Goal: Transaction & Acquisition: Purchase product/service

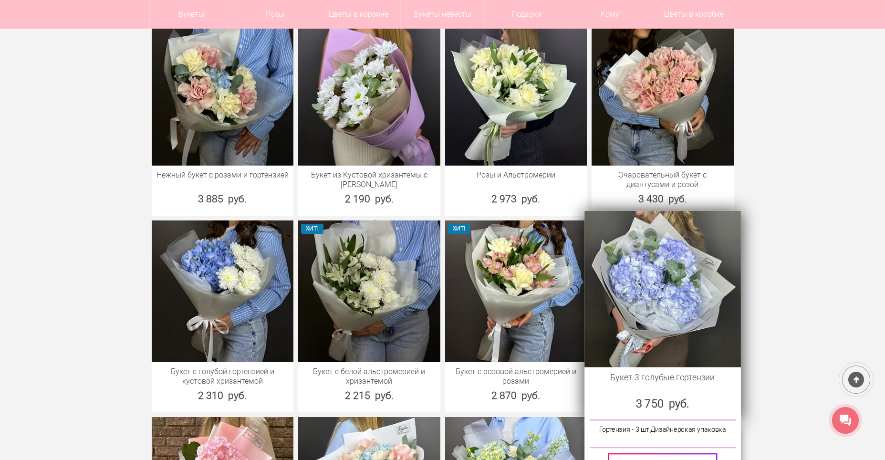
scroll to position [2099, 0]
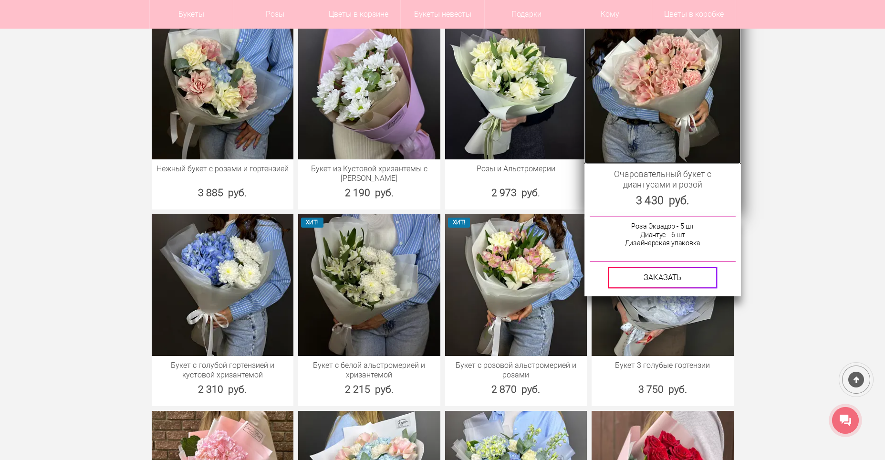
click at [696, 113] on img at bounding box center [663, 86] width 156 height 156
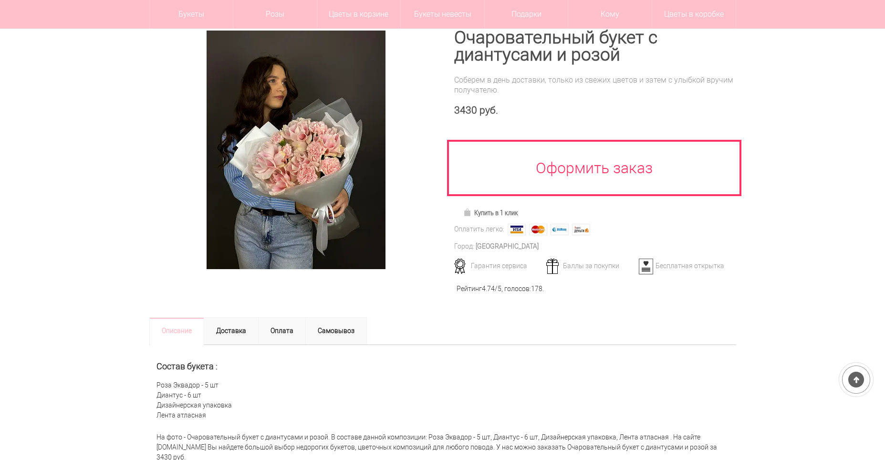
scroll to position [95, 0]
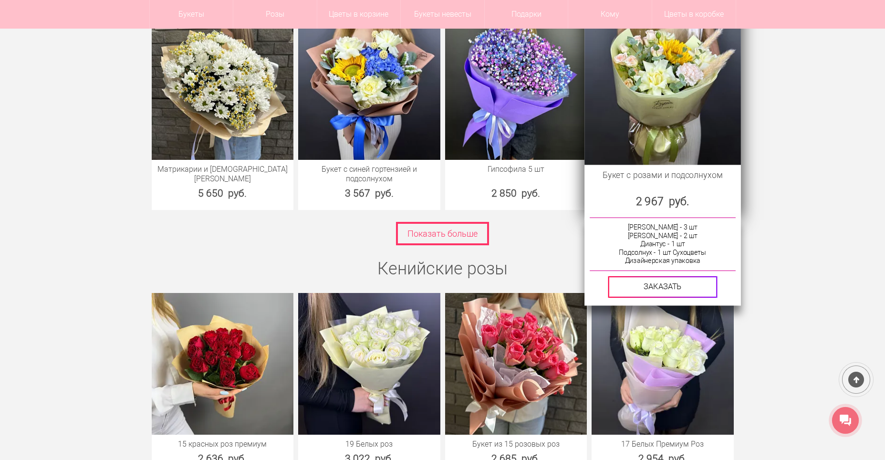
scroll to position [2710, 0]
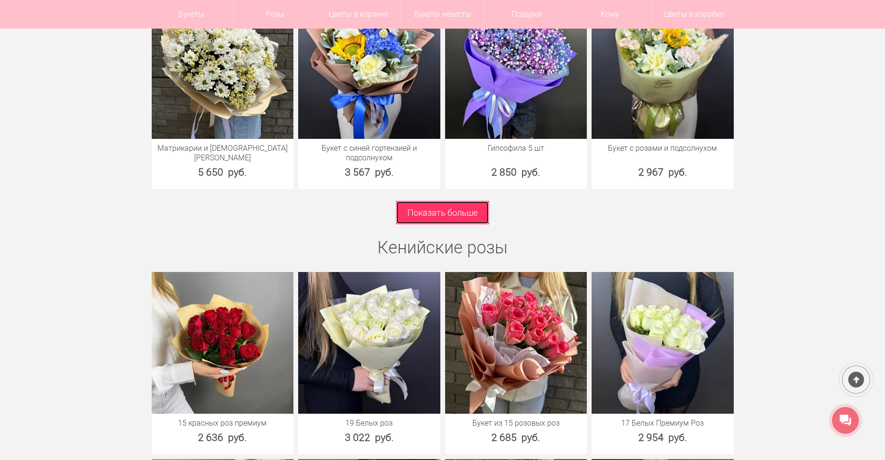
click at [446, 207] on link "Показать больше" at bounding box center [442, 212] width 93 height 23
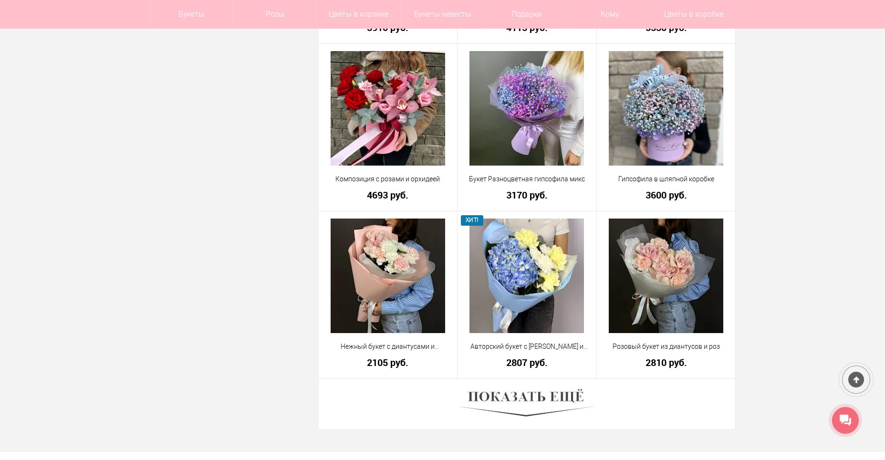
scroll to position [2481, 0]
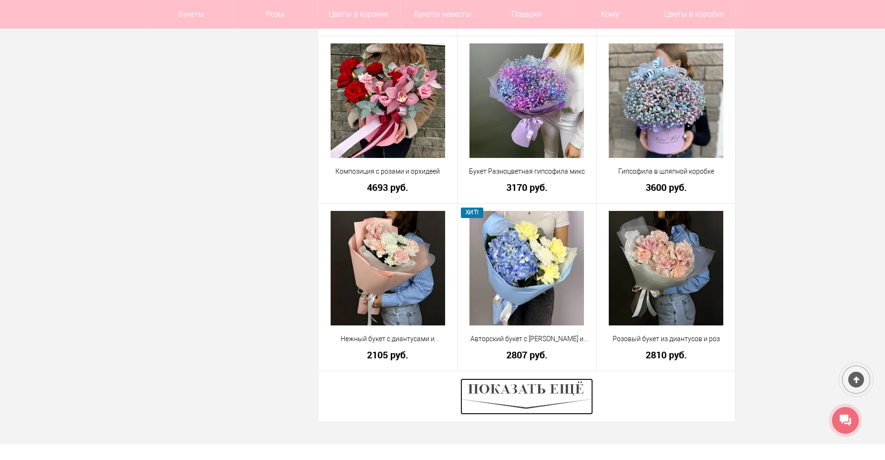
click at [529, 396] on img at bounding box center [526, 396] width 133 height 36
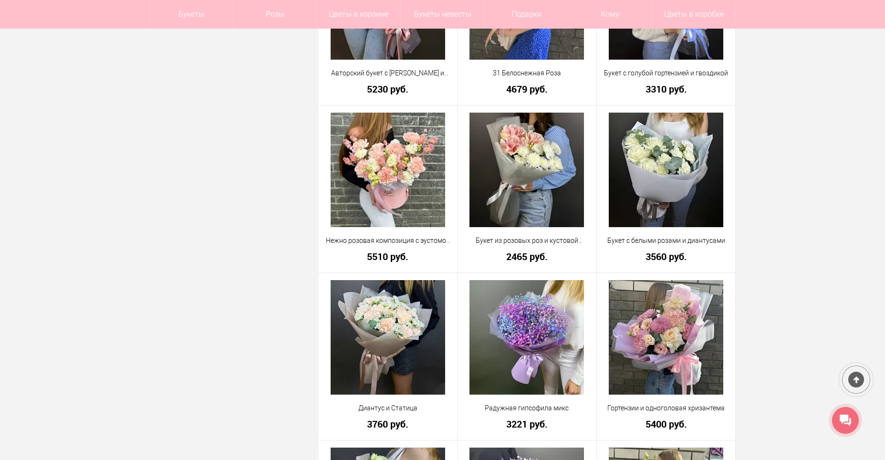
scroll to position [1861, 0]
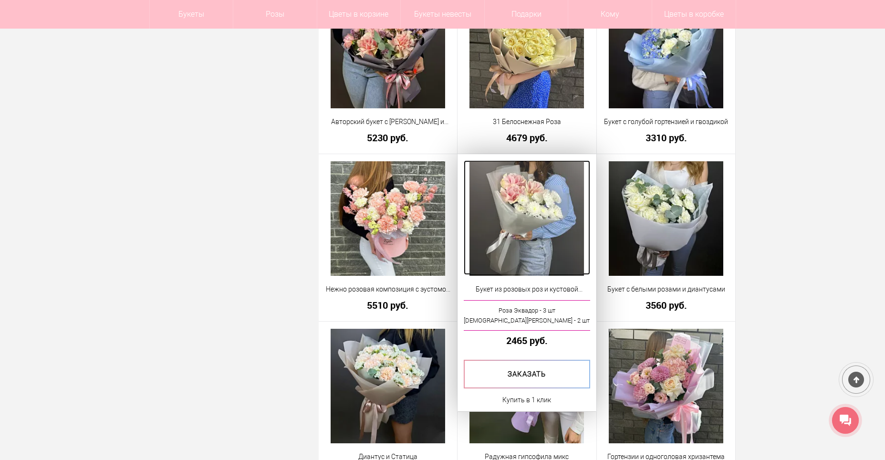
click at [518, 215] on img at bounding box center [527, 218] width 115 height 115
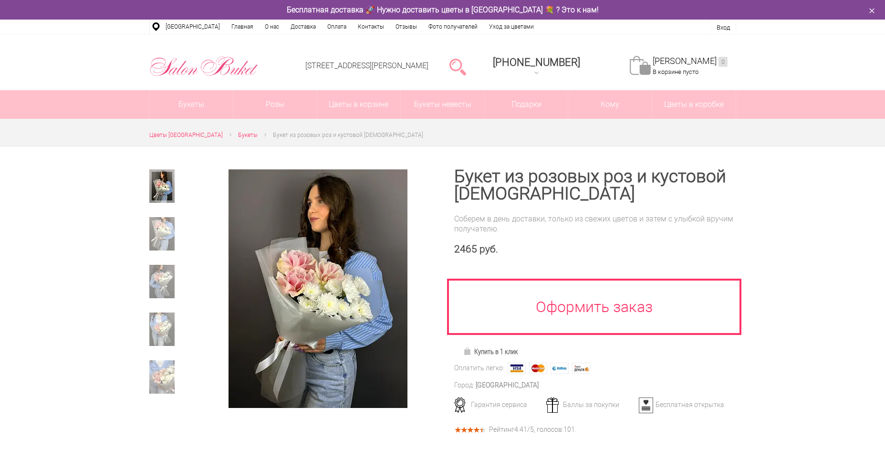
click at [383, 385] on img at bounding box center [318, 288] width 179 height 239
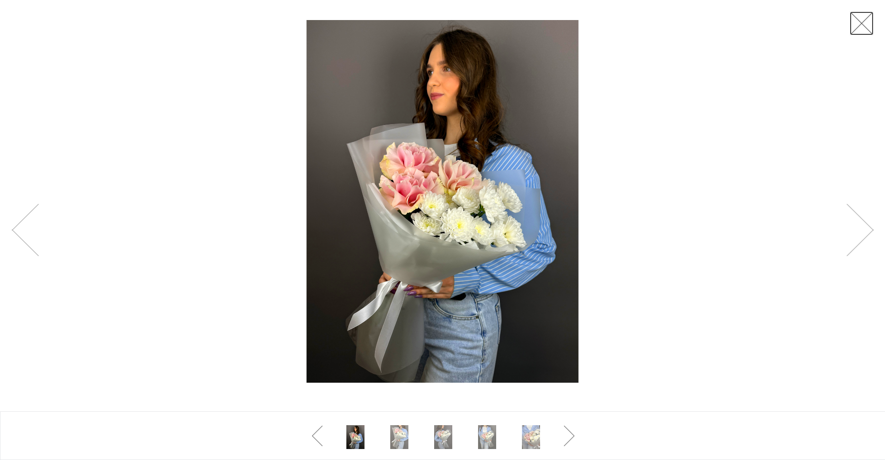
click at [866, 28] on link at bounding box center [862, 23] width 24 height 24
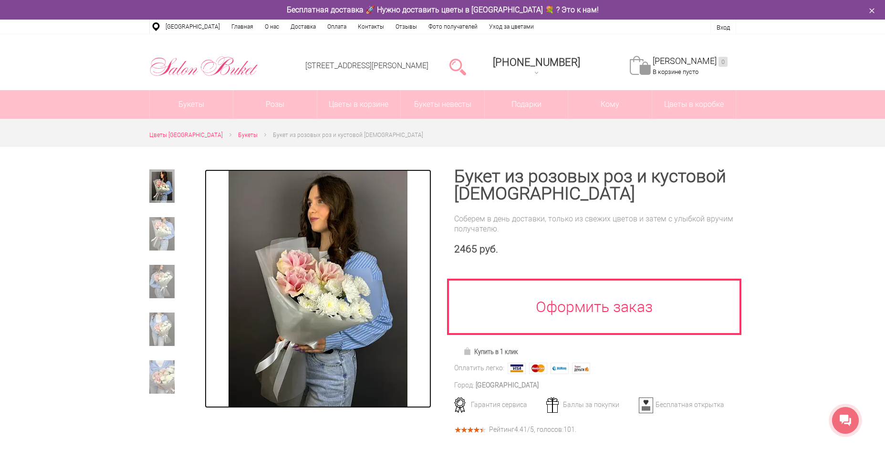
click at [407, 382] on img at bounding box center [318, 288] width 179 height 239
